Goal: Information Seeking & Learning: Learn about a topic

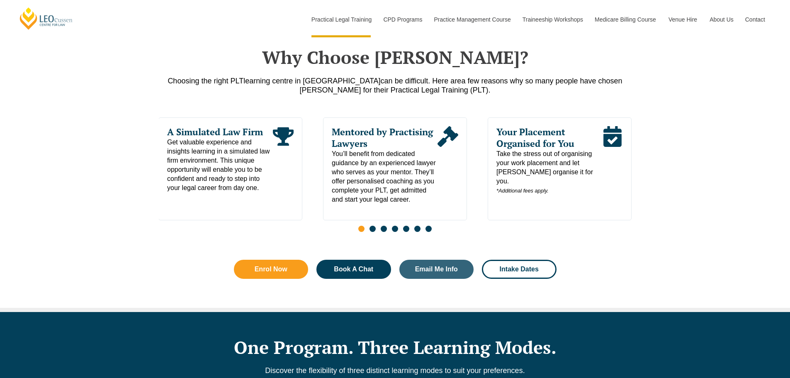
drag, startPoint x: 696, startPoint y: 197, endPoint x: 696, endPoint y: 242, distance: 44.8
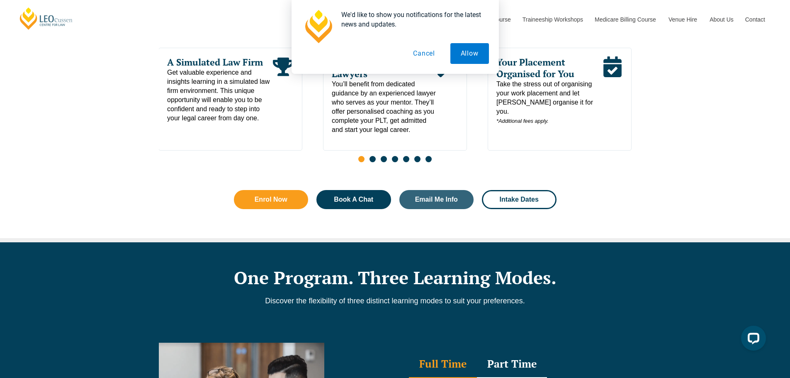
scroll to position [484, 0]
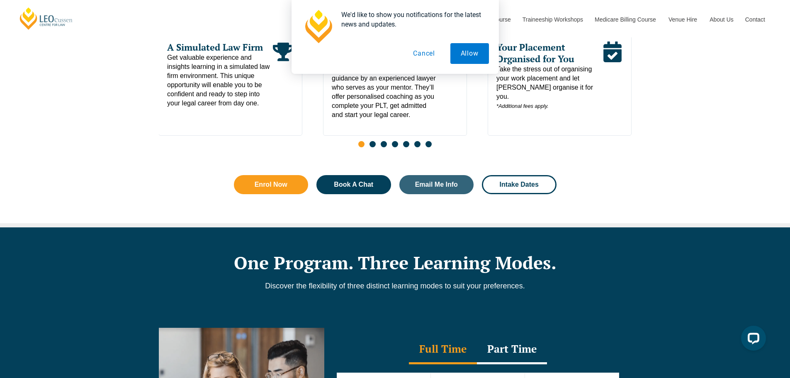
click at [431, 52] on button "Cancel" at bounding box center [424, 53] width 43 height 21
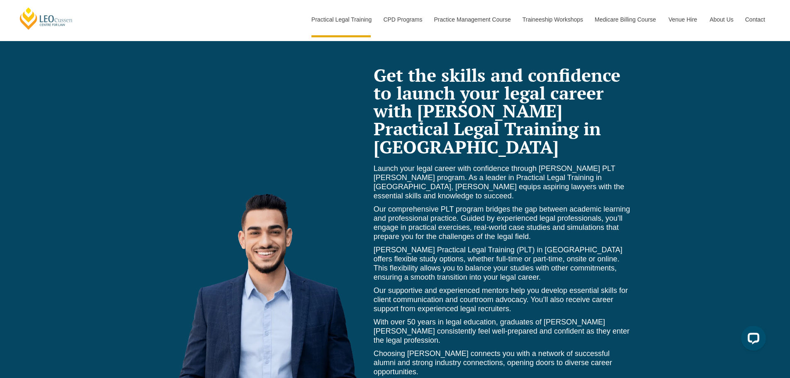
scroll to position [3760, 0]
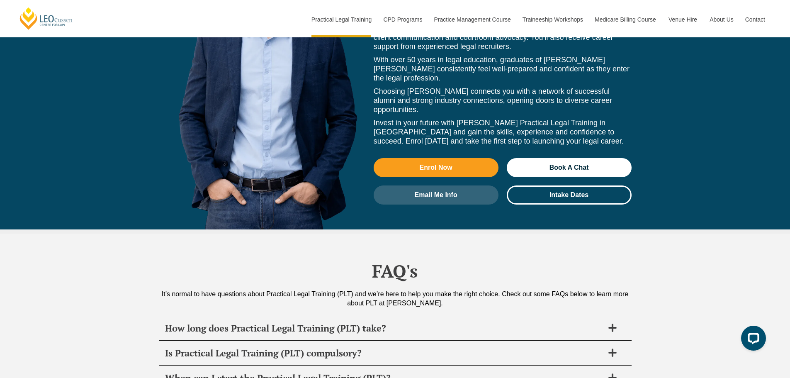
drag, startPoint x: 688, startPoint y: 149, endPoint x: 690, endPoint y: 239, distance: 90.0
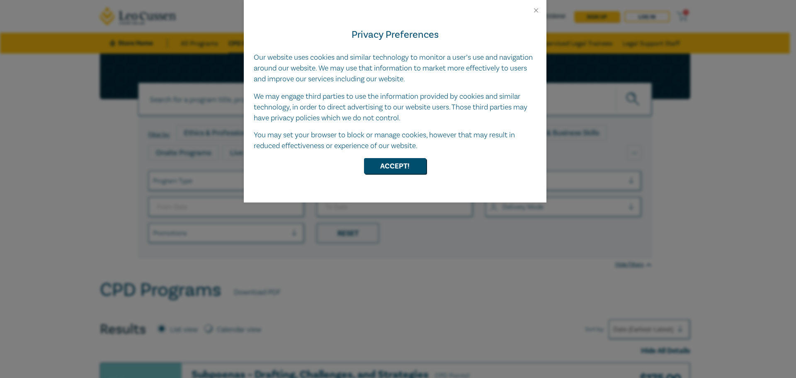
click at [405, 157] on div "Privacy Preferences Our website uses cookies and similar technology to monitor …" at bounding box center [395, 108] width 303 height 188
click at [403, 163] on button "Accept!" at bounding box center [395, 166] width 62 height 16
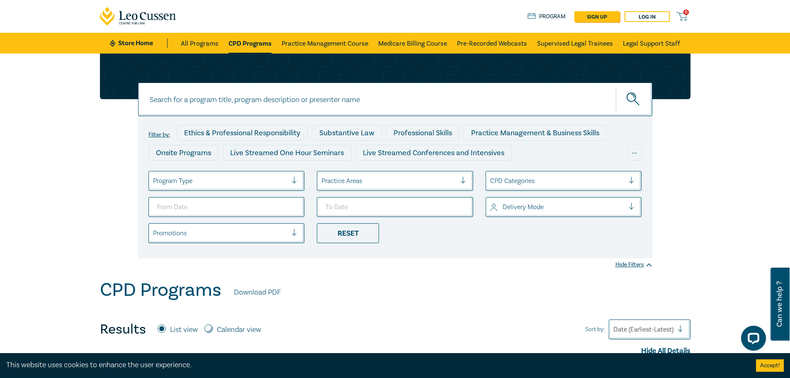
click at [274, 177] on div at bounding box center [220, 180] width 135 height 11
click at [387, 319] on div "Results List view Calendar view Sort by: Date (Earliest-Latest)" at bounding box center [395, 329] width 590 height 20
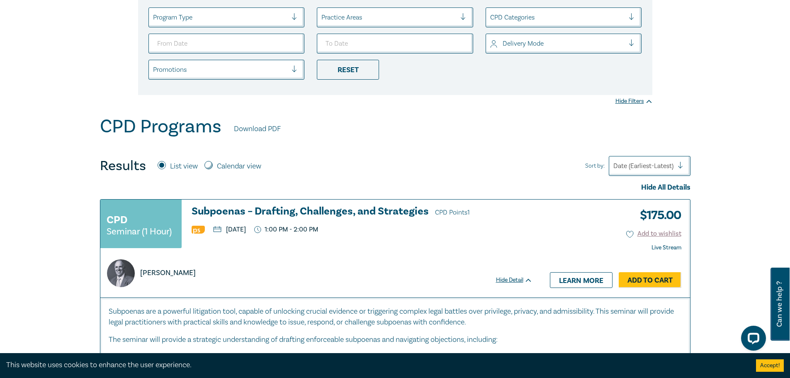
scroll to position [83, 0]
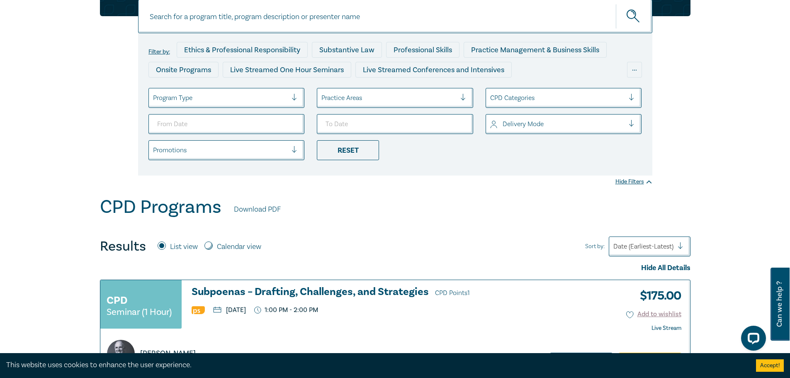
click at [377, 94] on div at bounding box center [388, 97] width 135 height 11
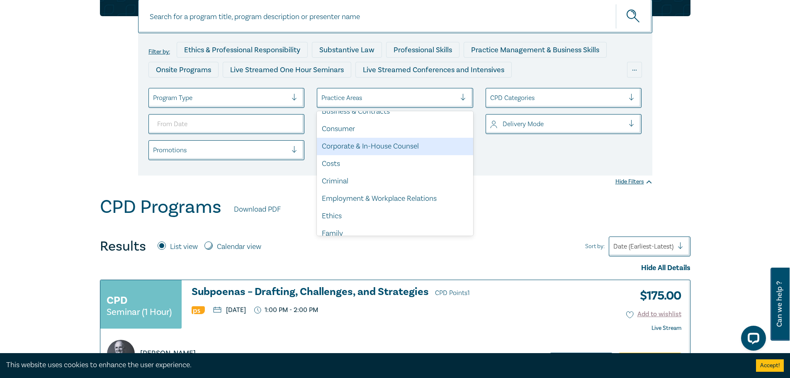
scroll to position [41, 0]
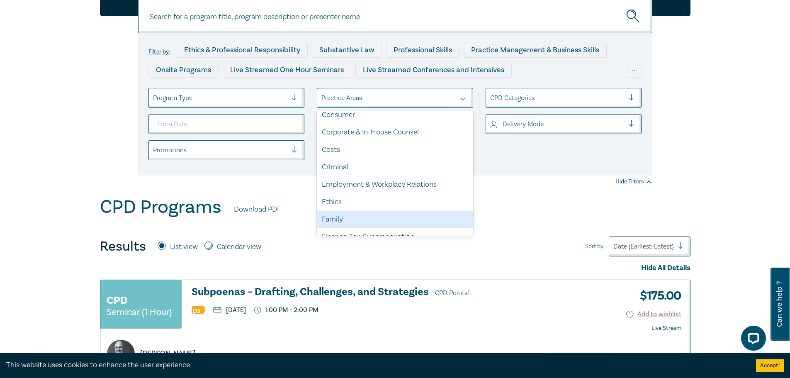
click at [367, 218] on div "Family" at bounding box center [395, 219] width 156 height 17
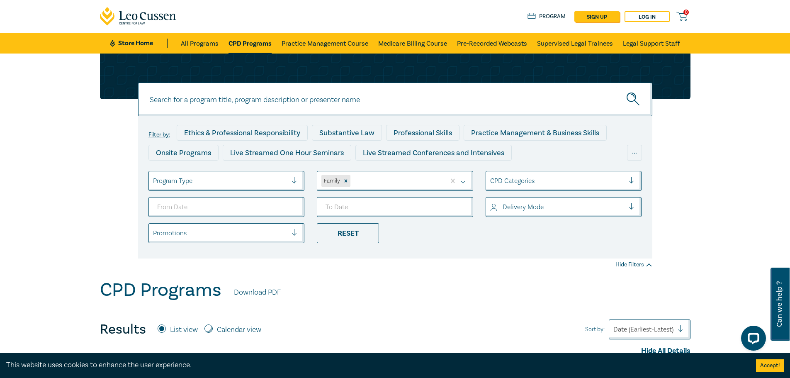
click at [712, 173] on div "Filter by: Ethics & Professional Responsibility Substantive Law Professional Sk…" at bounding box center [395, 166] width 790 height 226
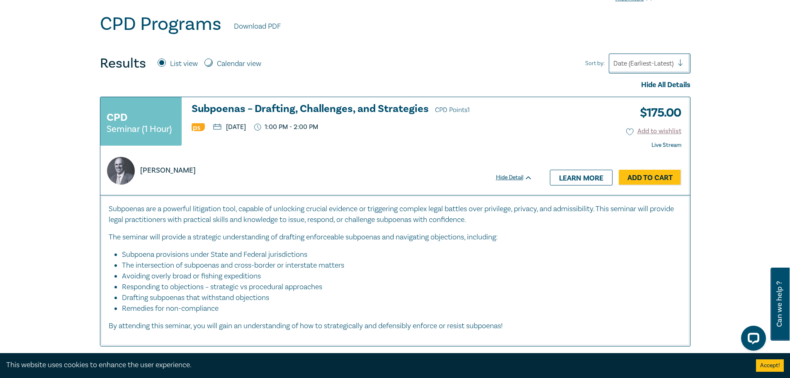
scroll to position [124, 0]
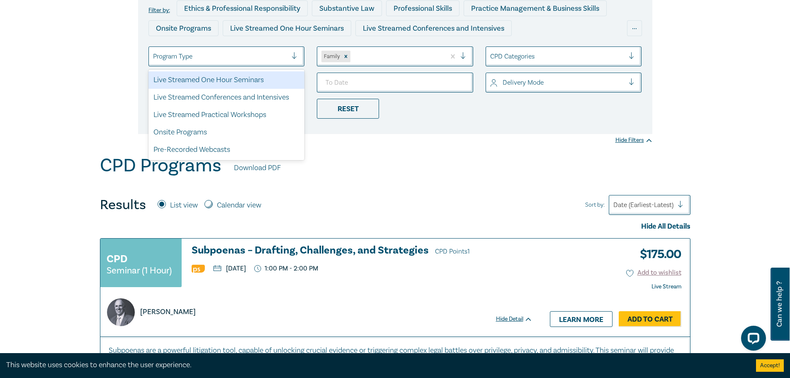
click at [231, 62] on div at bounding box center [220, 56] width 135 height 11
click at [248, 80] on div "Live Streamed One Hour Seminars" at bounding box center [226, 79] width 156 height 17
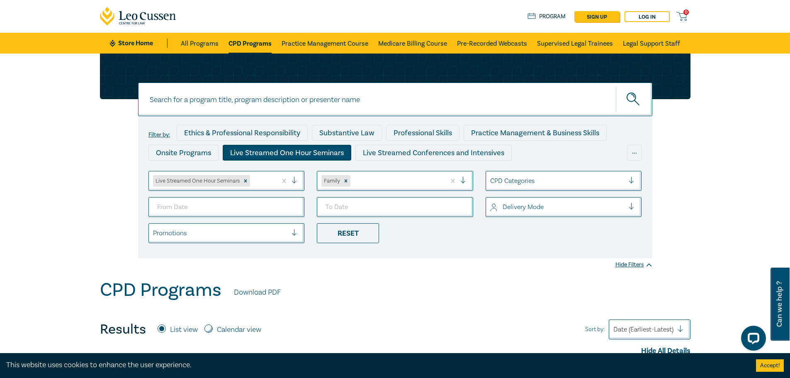
click at [743, 187] on div "Filter by: Ethics & Professional Responsibility Substantive Law Professional Sk…" at bounding box center [395, 166] width 790 height 226
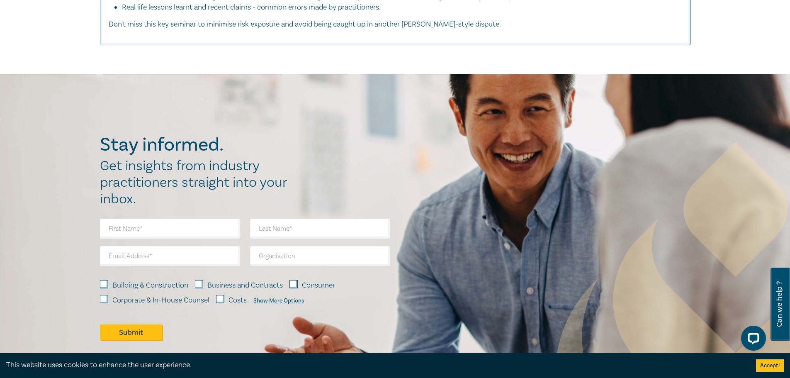
scroll to position [2122, 0]
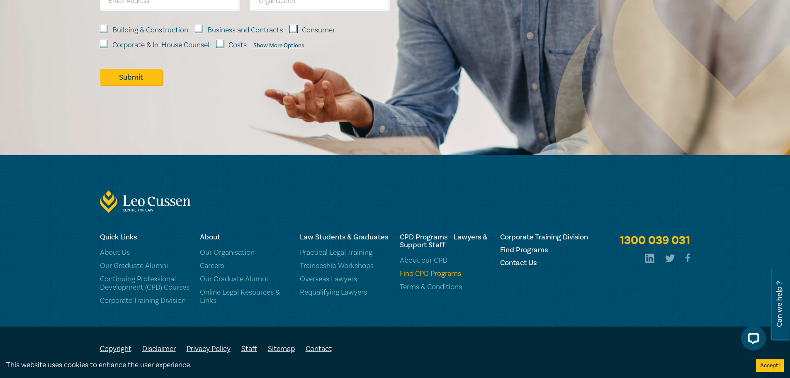
click at [418, 270] on link "Find CPD Programs" at bounding box center [445, 274] width 90 height 8
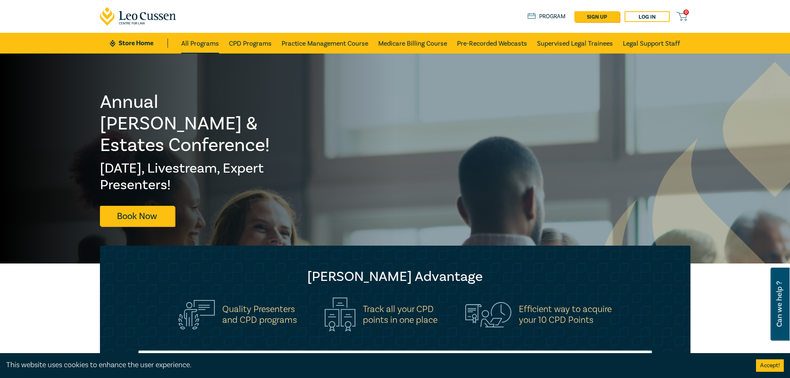
click at [201, 41] on link "All Programs" at bounding box center [200, 43] width 38 height 21
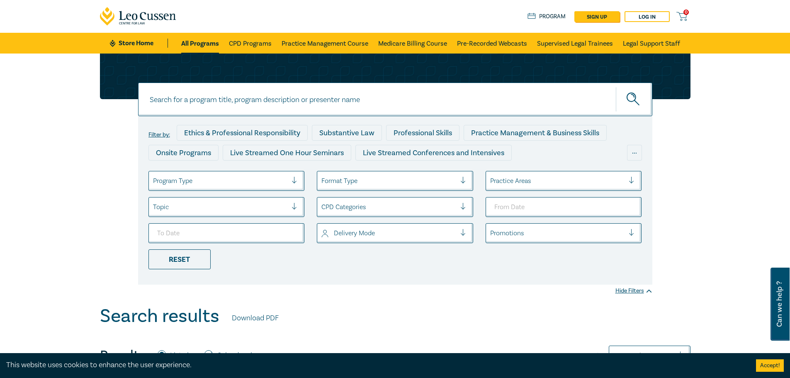
scroll to position [249, 0]
